Goal: Information Seeking & Learning: Learn about a topic

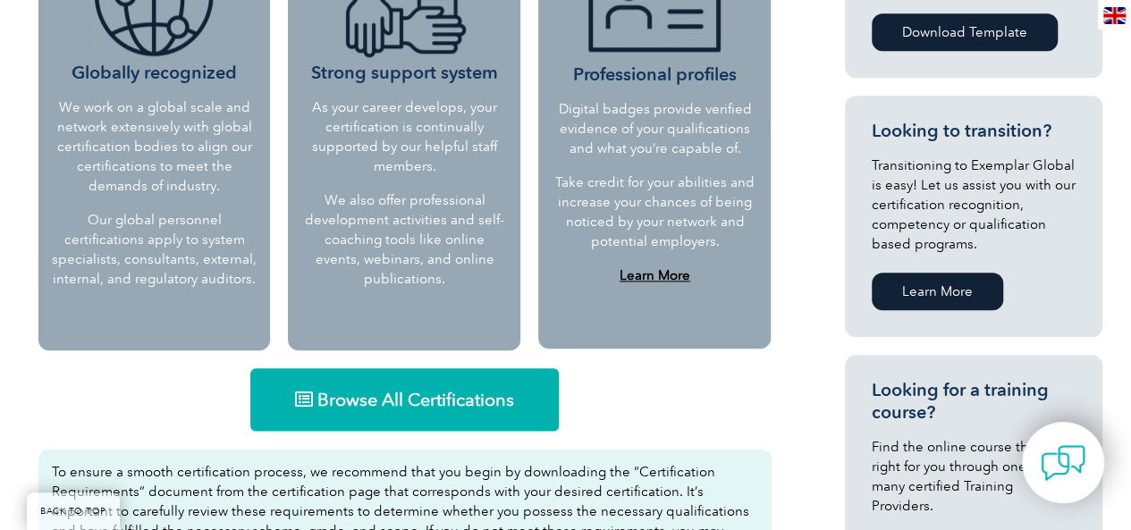
scroll to position [894, 0]
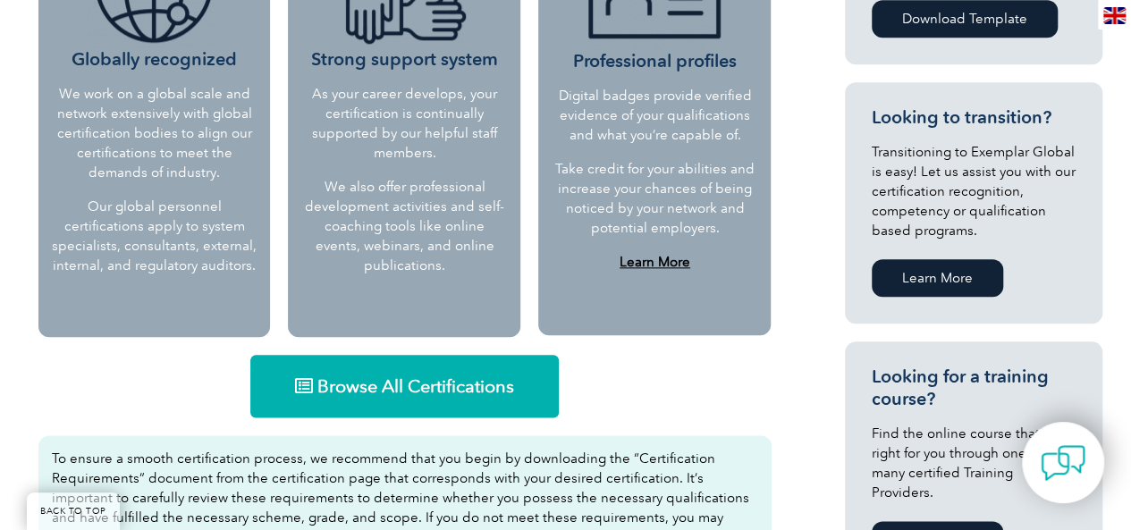
click at [357, 391] on span "Browse All Certifications" at bounding box center [415, 386] width 197 height 18
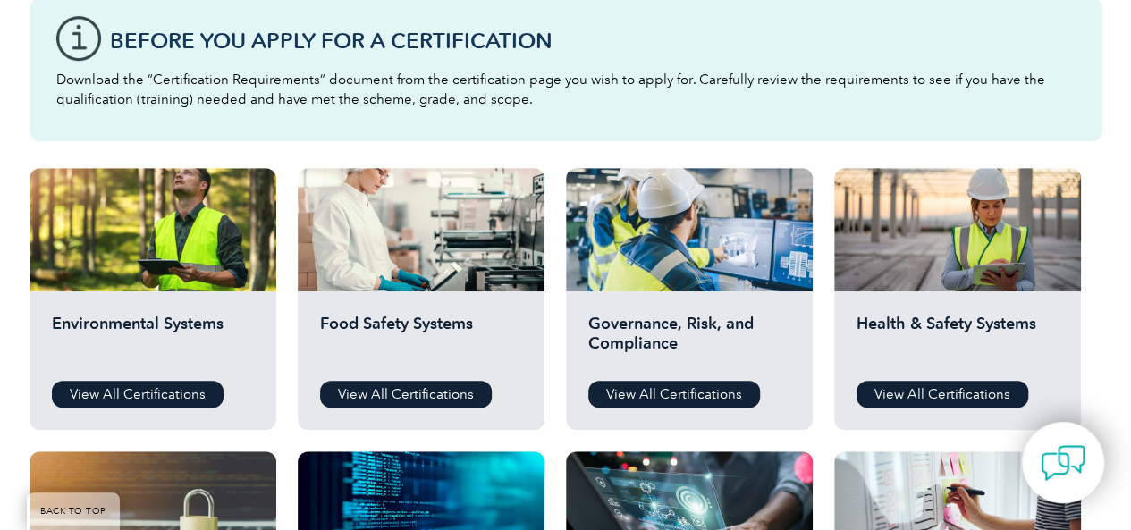
scroll to position [536, 0]
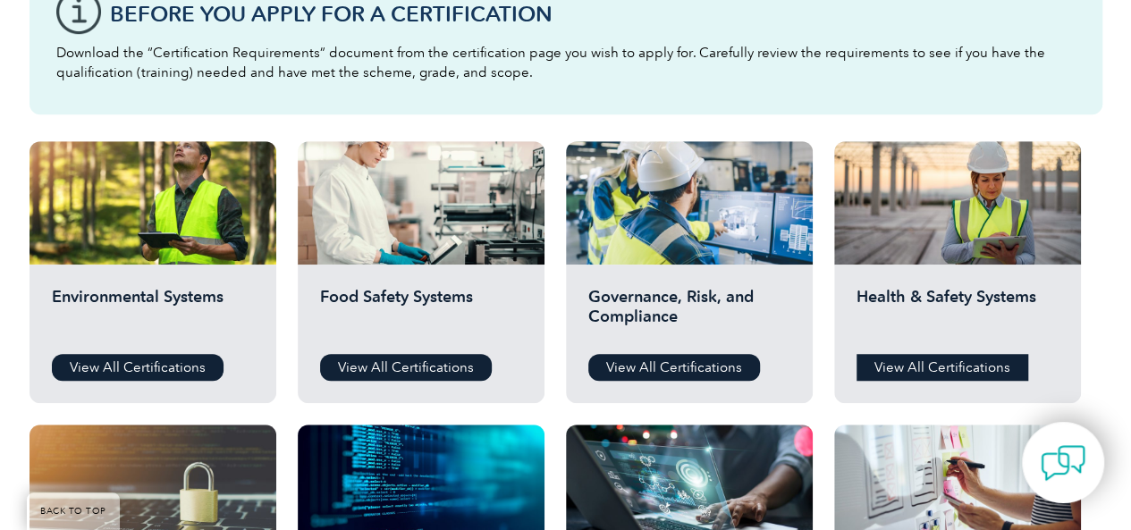
click at [936, 363] on link "View All Certifications" at bounding box center [942, 367] width 172 height 27
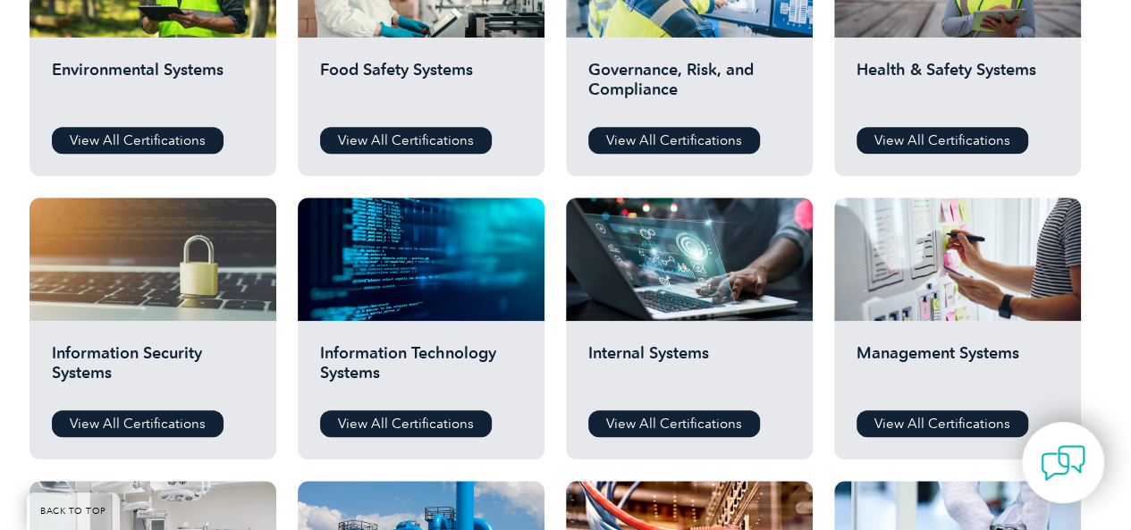
scroll to position [804, 0]
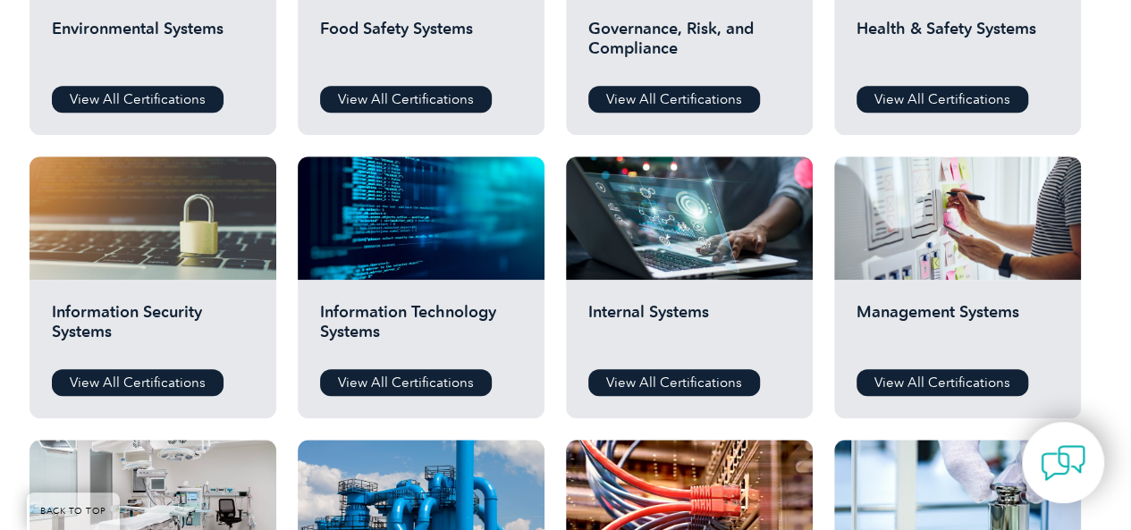
click at [726, 366] on div "Internal Systems View All Certifications" at bounding box center [689, 349] width 247 height 139
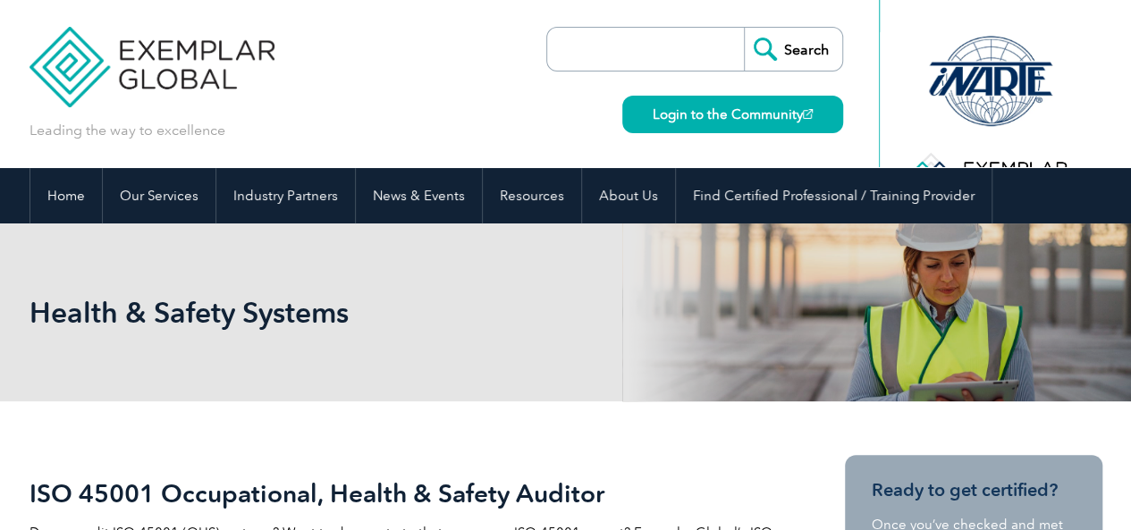
click at [748, 367] on div "Health & Safety Systems" at bounding box center [565, 312] width 1072 height 178
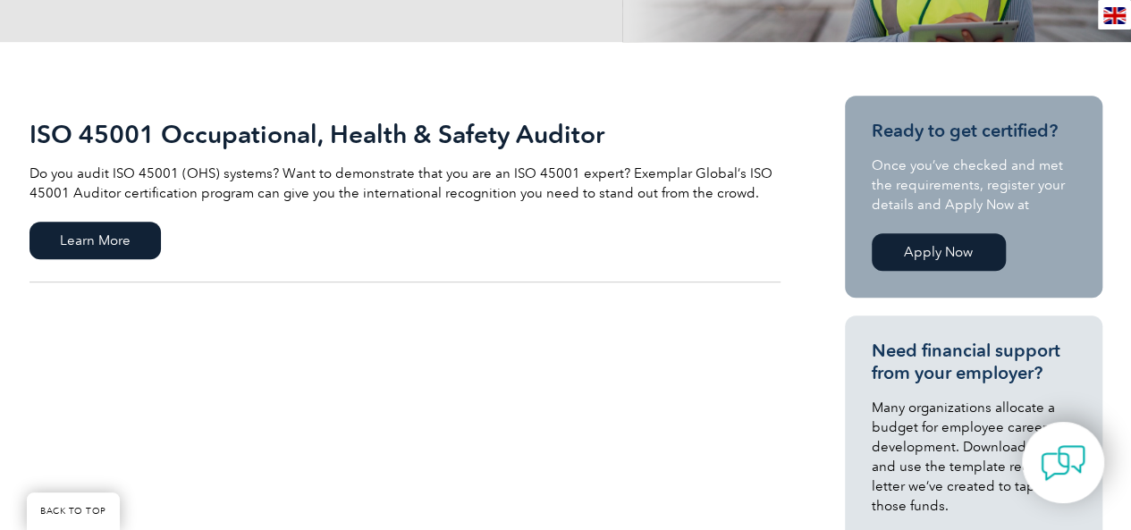
scroll to position [447, 0]
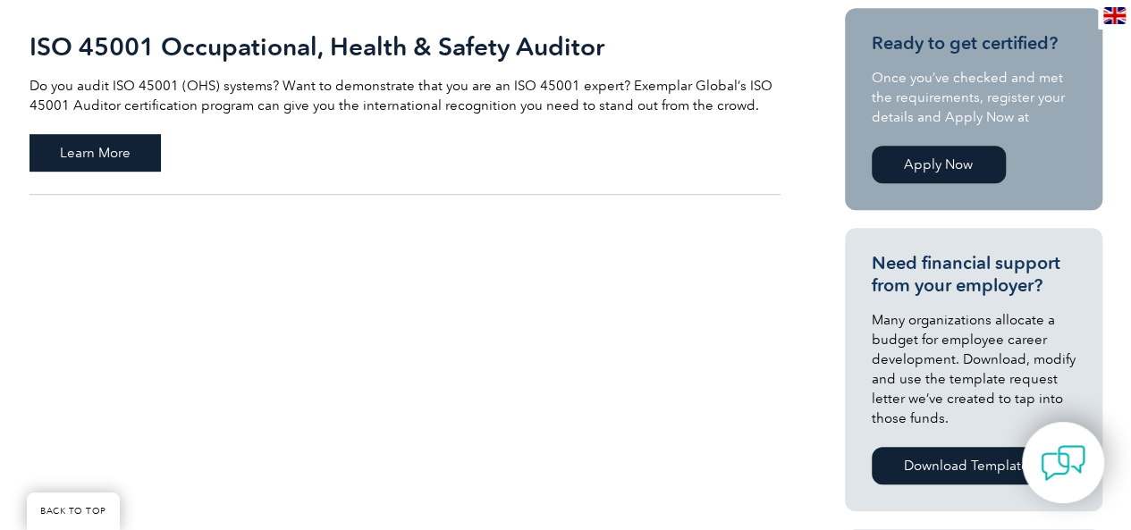
click at [107, 160] on span "Learn More" at bounding box center [94, 153] width 131 height 38
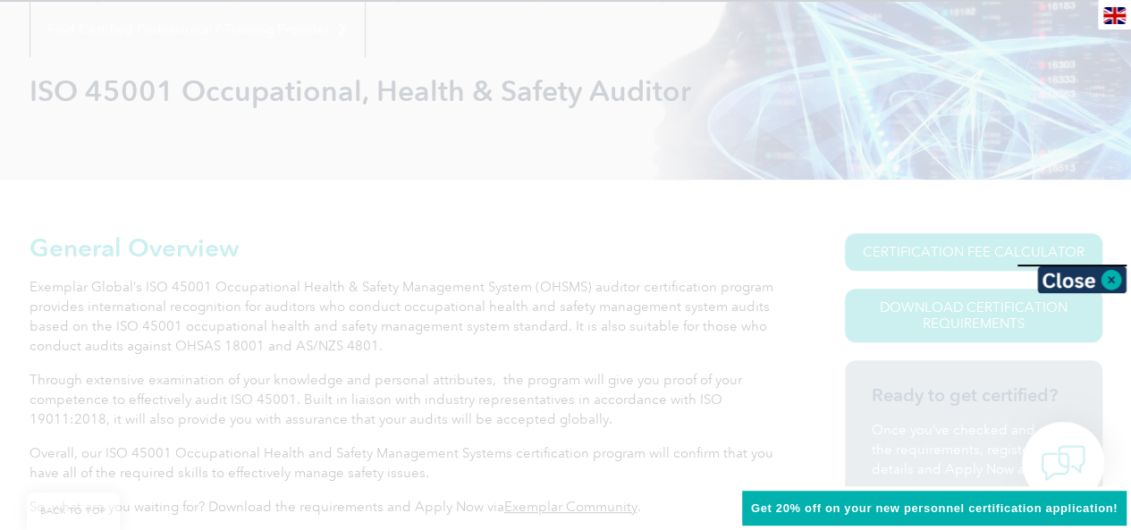
scroll to position [249, 0]
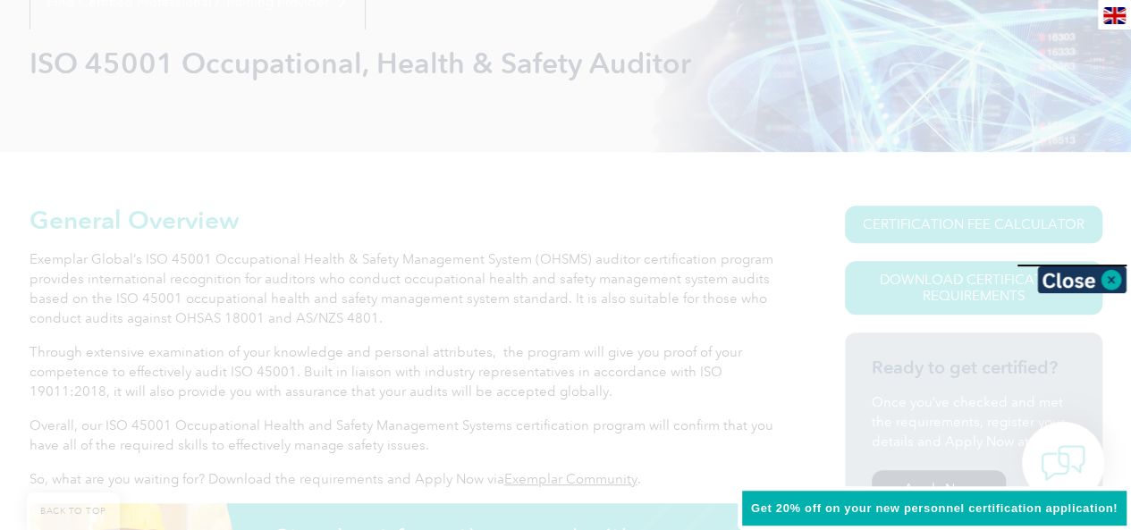
click at [247, 319] on div at bounding box center [565, 265] width 1131 height 530
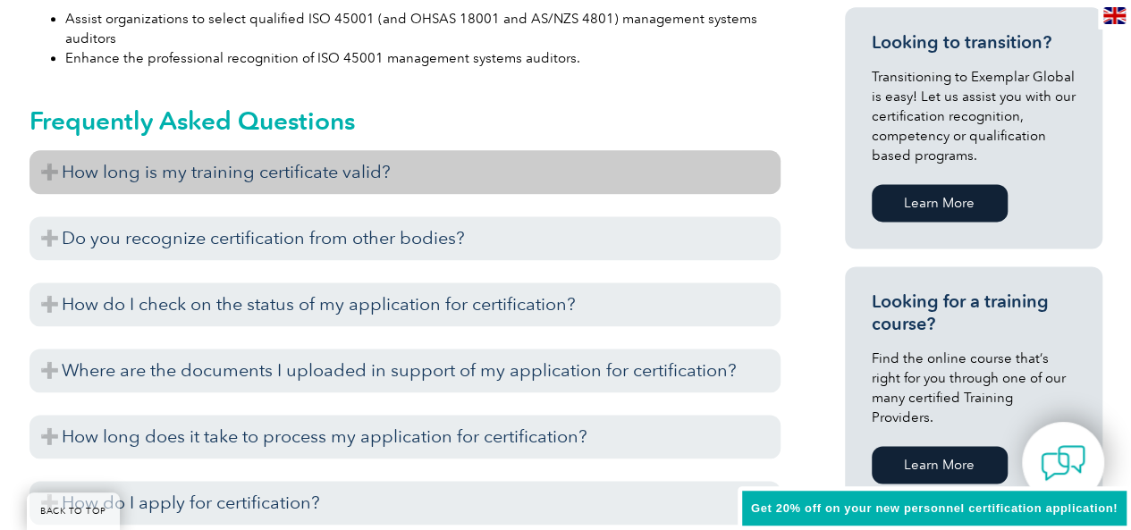
scroll to position [1143, 0]
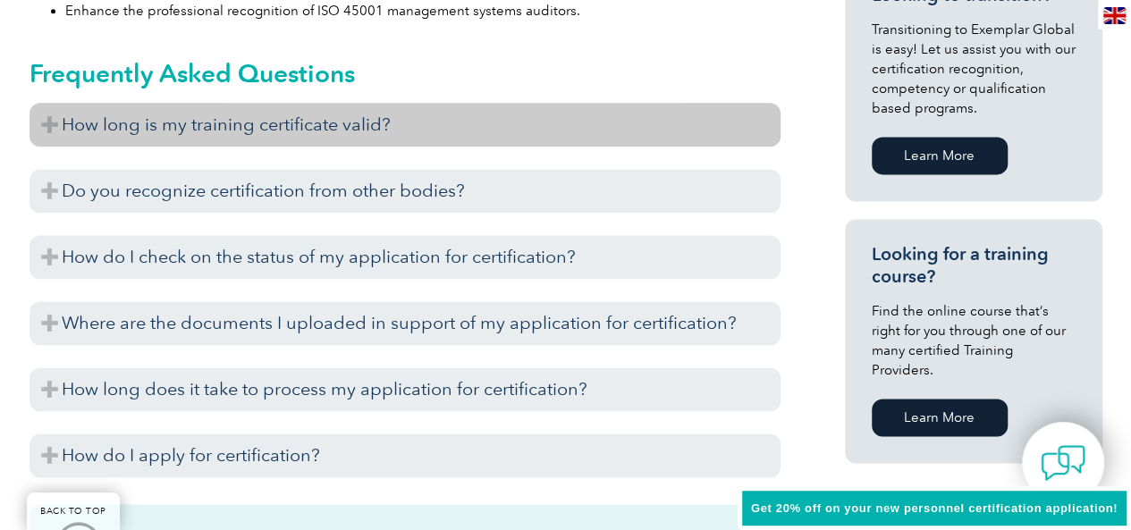
click at [230, 139] on h3 "How long is my training certificate valid?" at bounding box center [404, 125] width 751 height 44
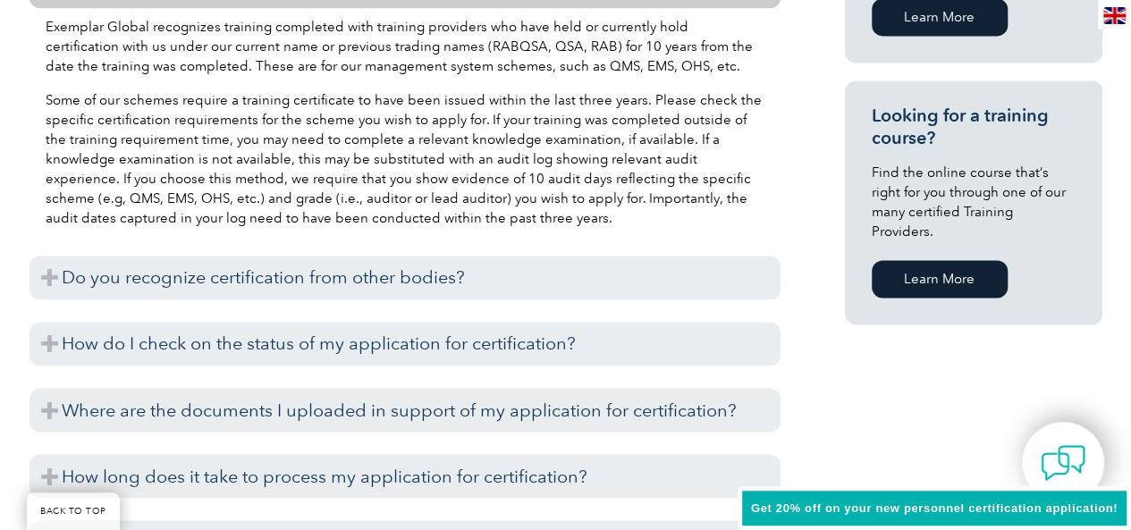
scroll to position [1322, 0]
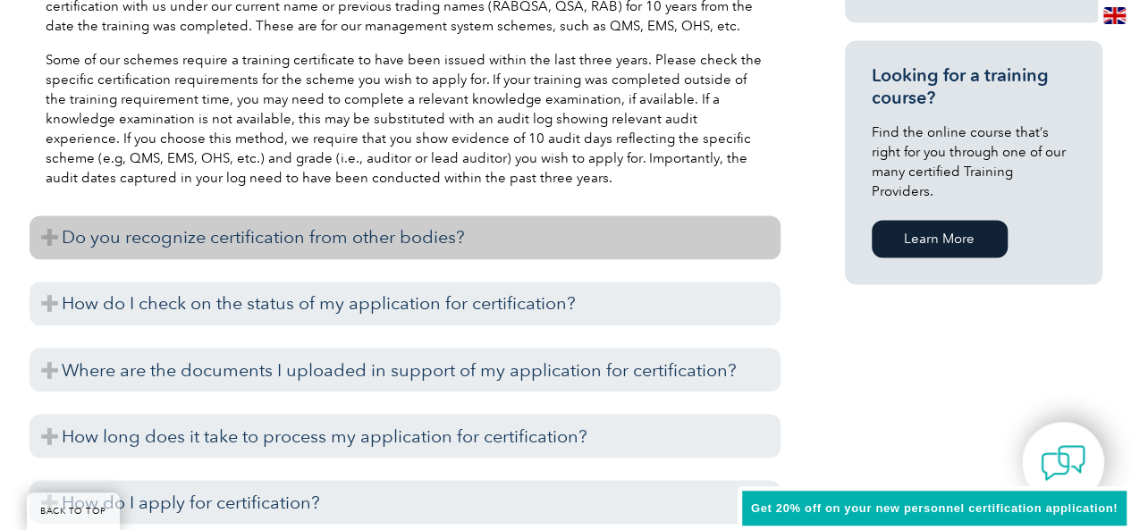
click at [327, 242] on h3 "Do you recognize certification from other bodies?" at bounding box center [404, 237] width 751 height 44
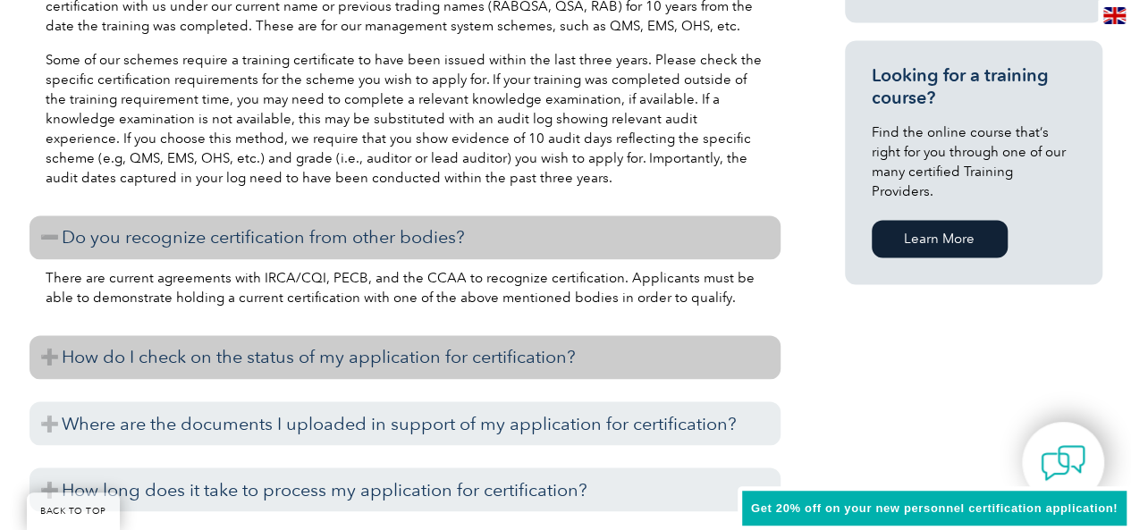
click at [331, 366] on h3 "How do I check on the status of my application for certification?" at bounding box center [404, 357] width 751 height 44
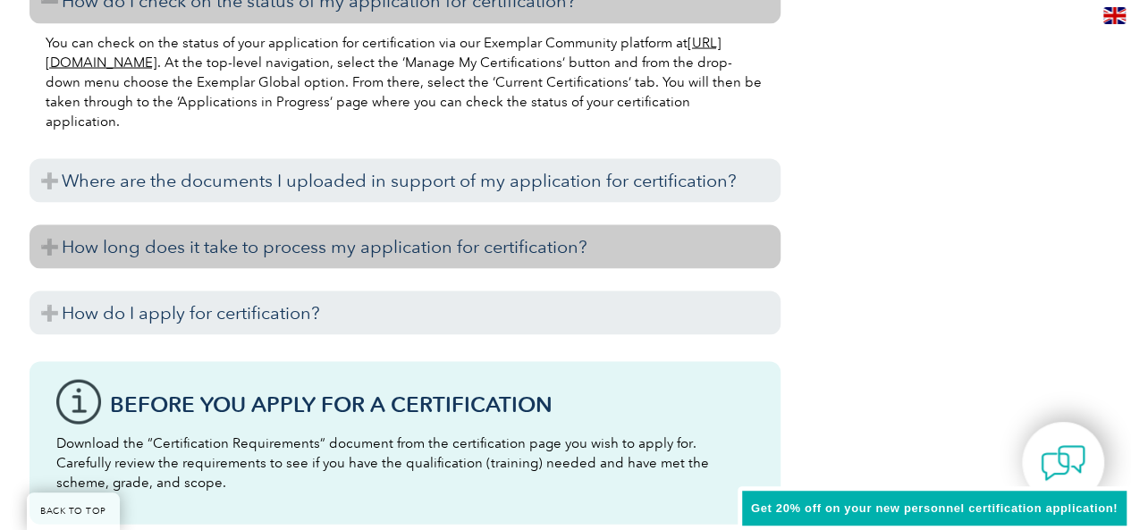
scroll to position [1679, 0]
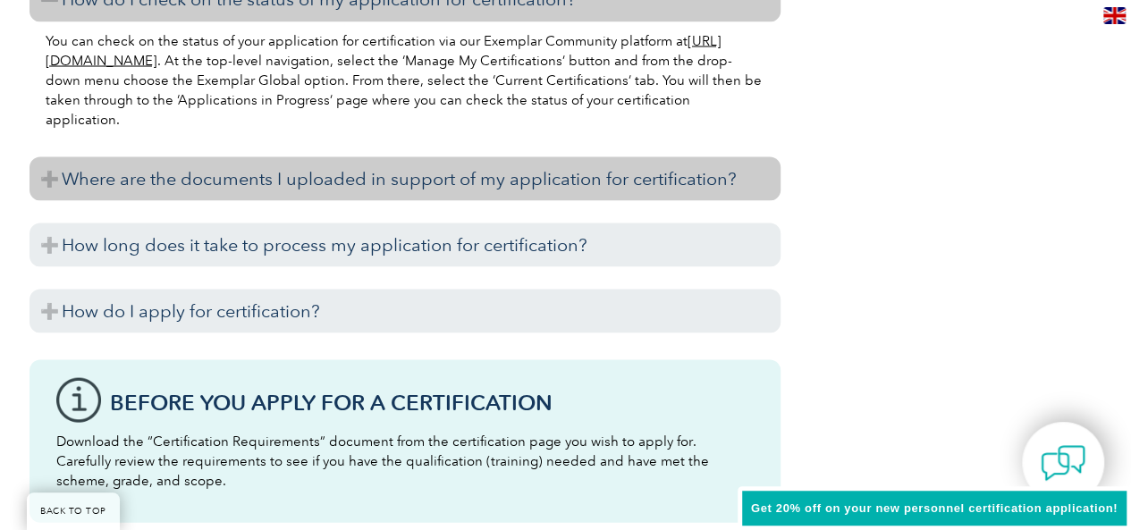
click at [261, 183] on h3 "Where are the documents I uploaded in support of my application for certificati…" at bounding box center [404, 178] width 751 height 44
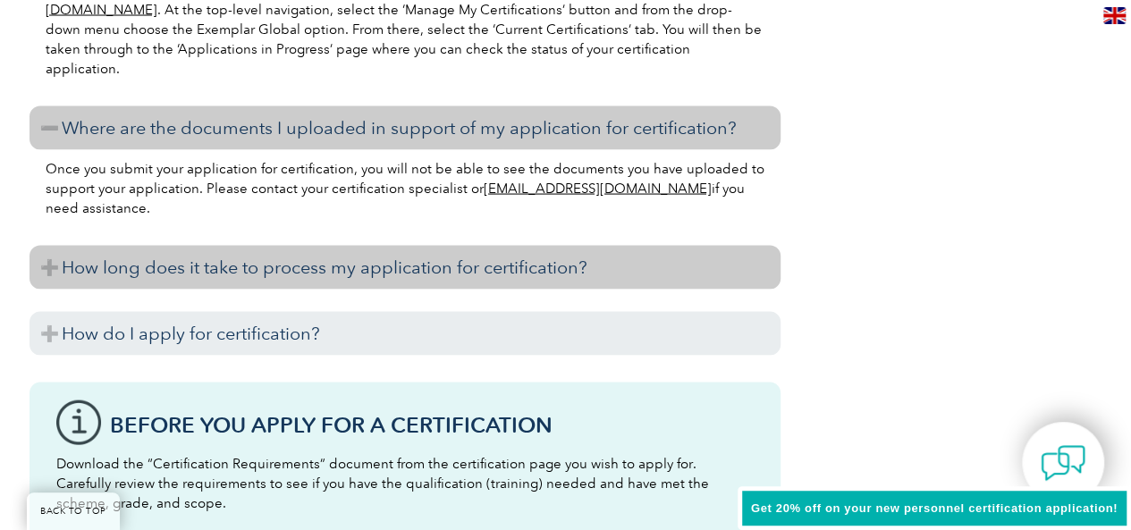
scroll to position [1769, 0]
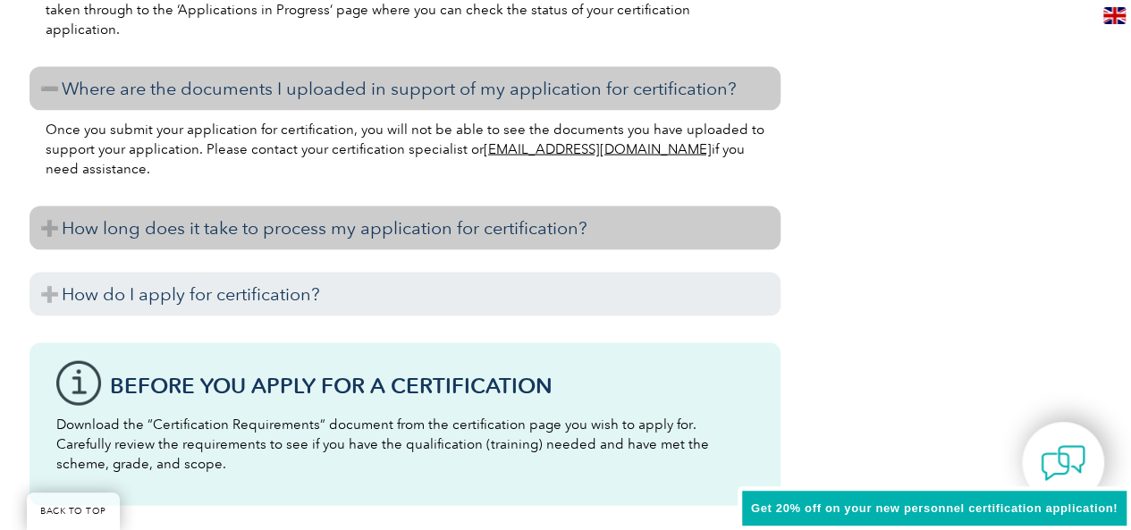
click at [306, 231] on h3 "How long does it take to process my application for certification?" at bounding box center [404, 228] width 751 height 44
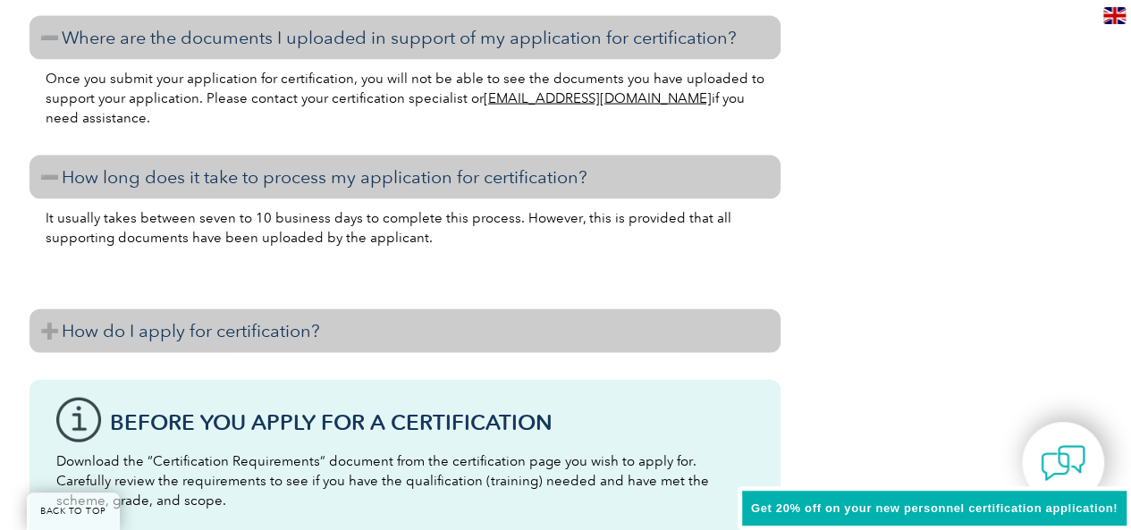
scroll to position [1858, 0]
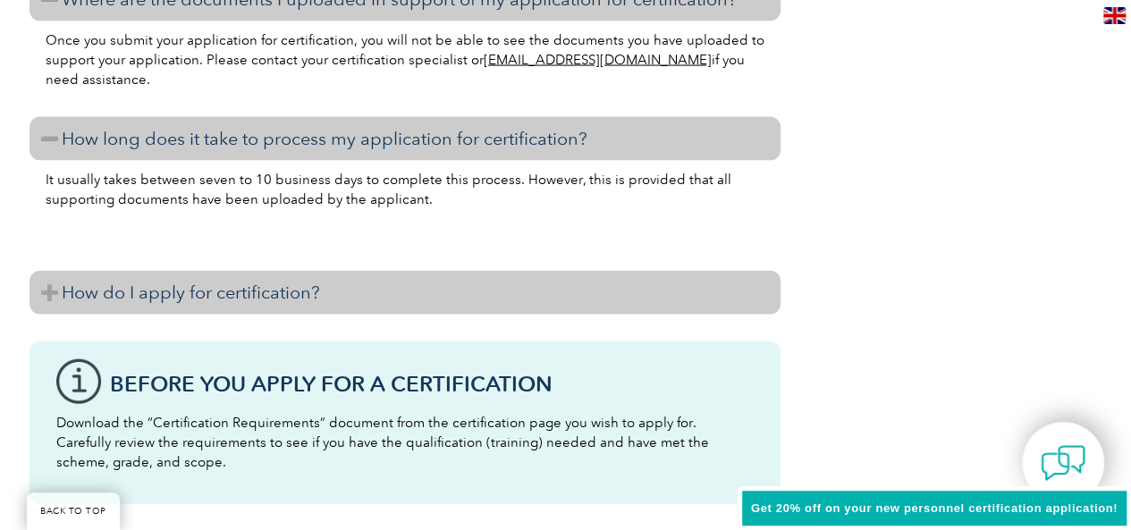
click at [182, 306] on h3 "How do I apply for certification?" at bounding box center [404, 293] width 751 height 44
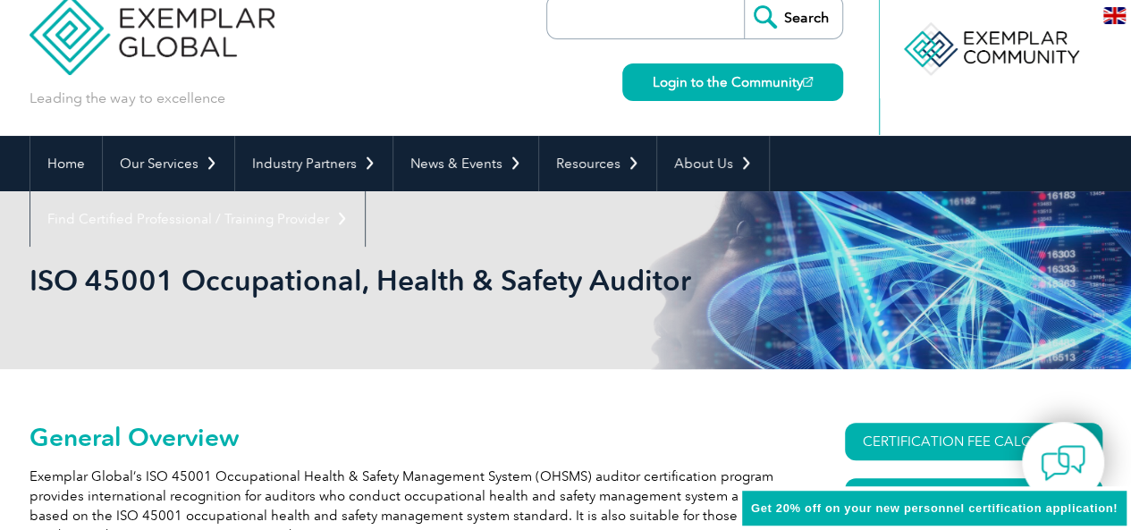
scroll to position [0, 0]
